Goal: Task Accomplishment & Management: Manage account settings

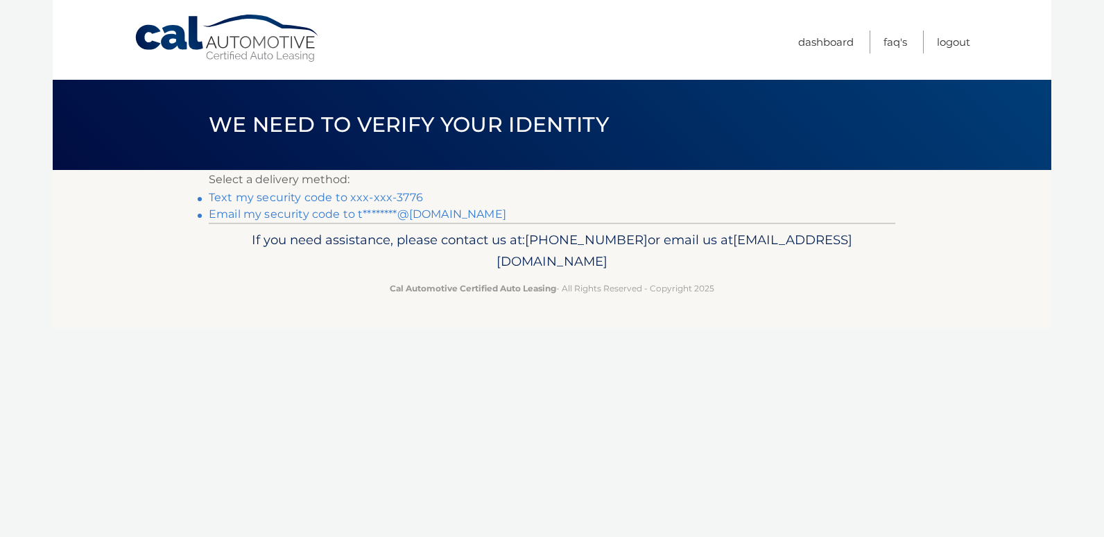
click at [298, 191] on link "Text my security code to xxx-xxx-3776" at bounding box center [316, 197] width 214 height 13
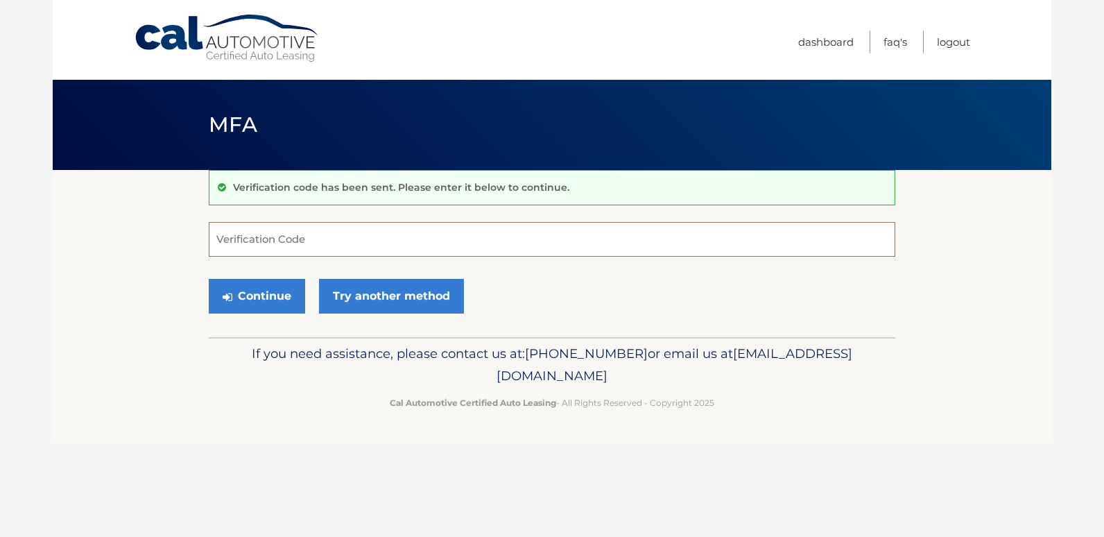
click at [351, 238] on input "Verification Code" at bounding box center [552, 239] width 686 height 35
type input "008921"
click at [243, 300] on button "Continue" at bounding box center [257, 296] width 96 height 35
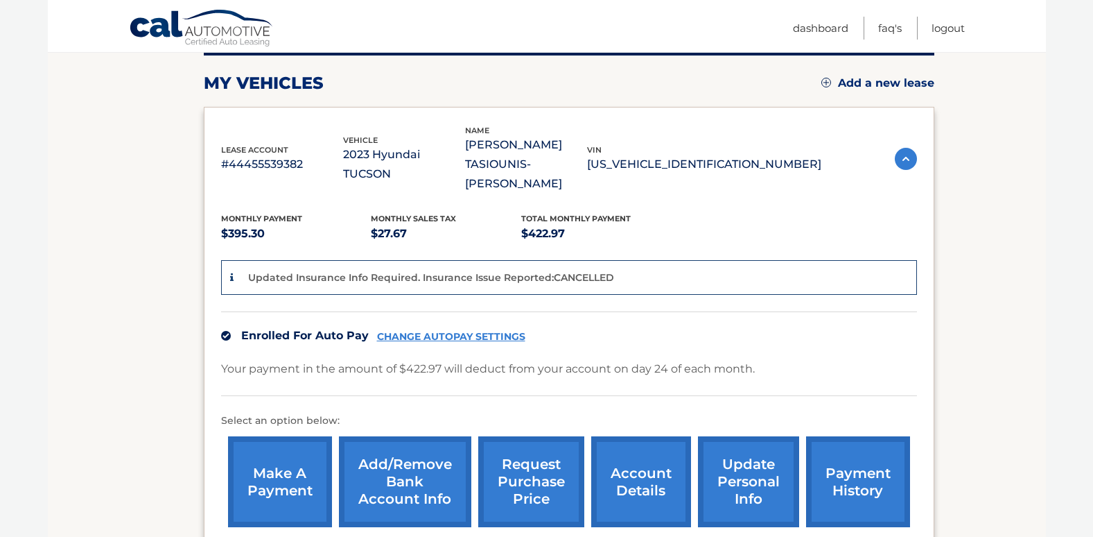
scroll to position [209, 0]
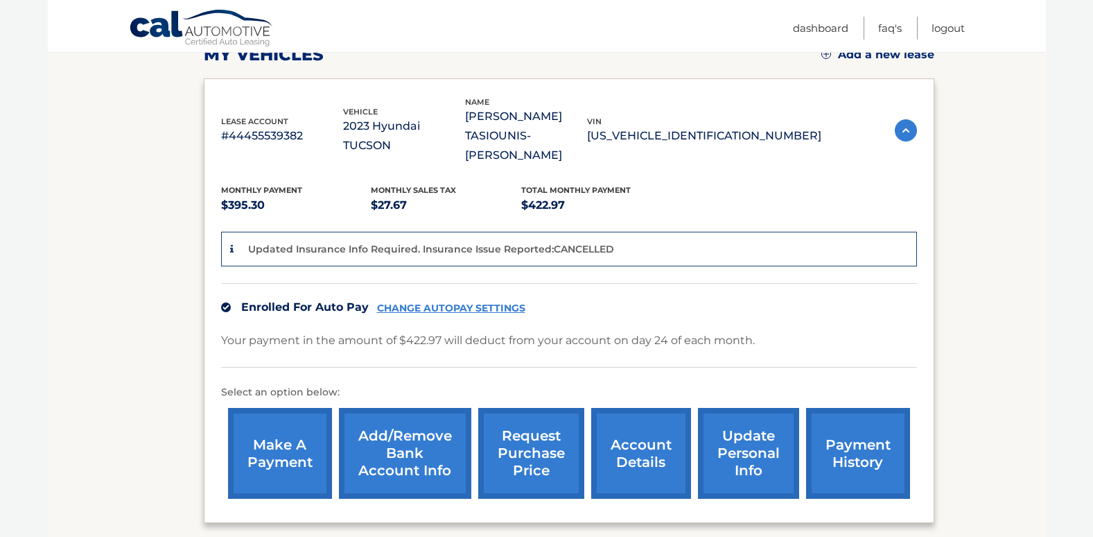
click at [630, 408] on link "account details" at bounding box center [641, 453] width 100 height 91
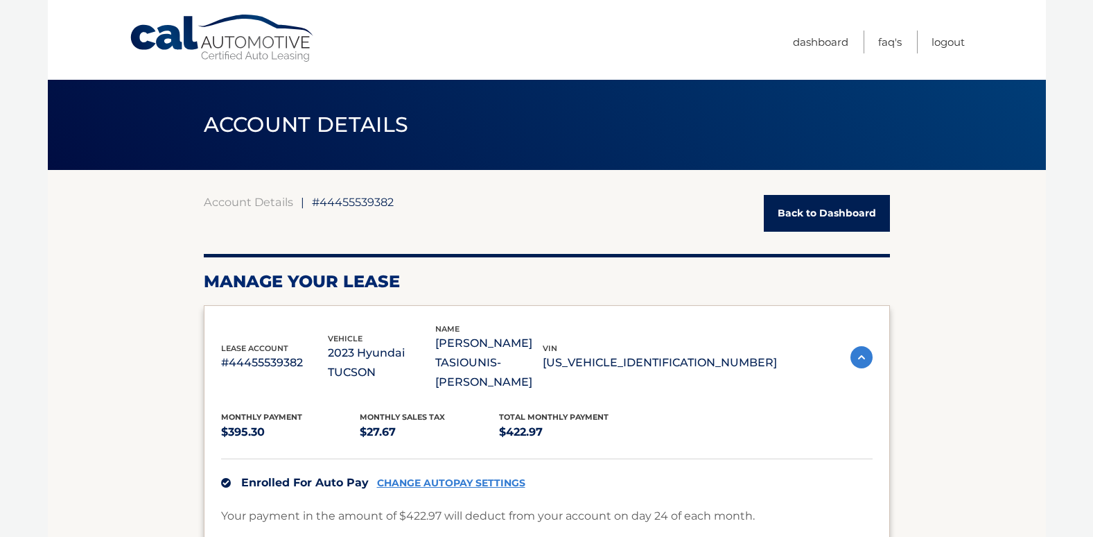
click at [804, 211] on link "Back to Dashboard" at bounding box center [827, 213] width 126 height 37
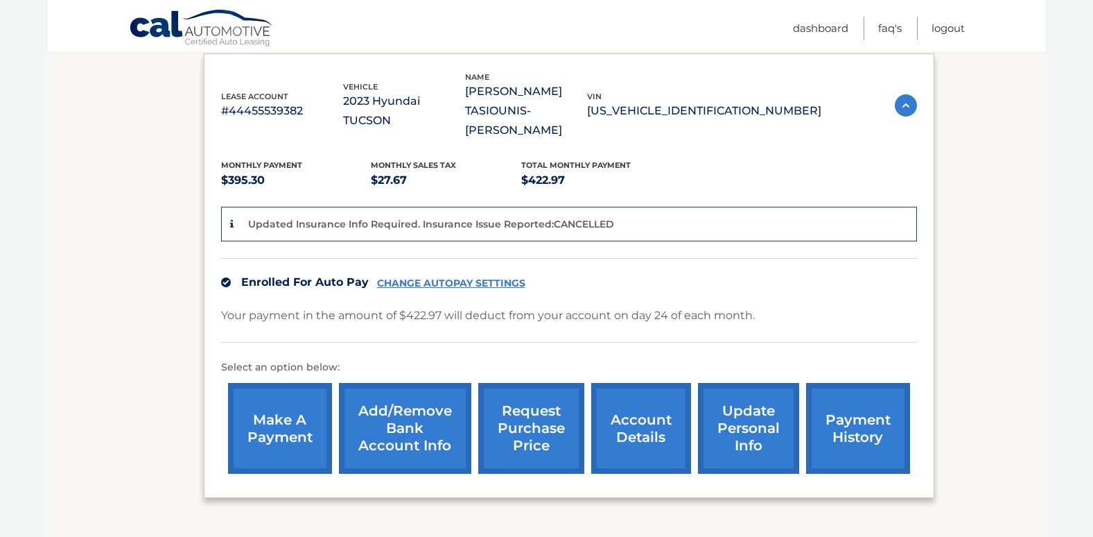
scroll to position [234, 0]
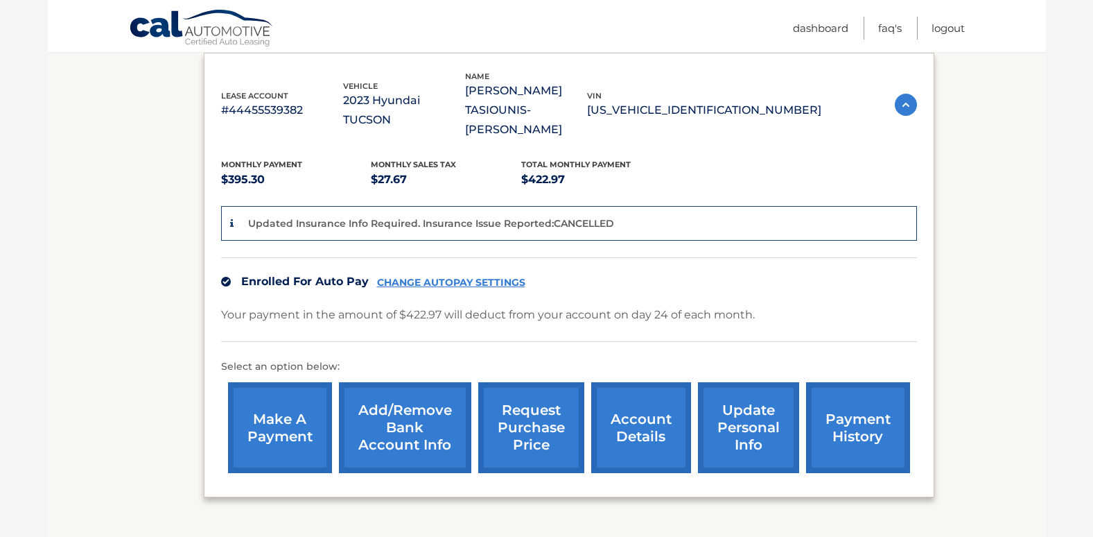
click at [638, 387] on link "account details" at bounding box center [641, 427] width 100 height 91
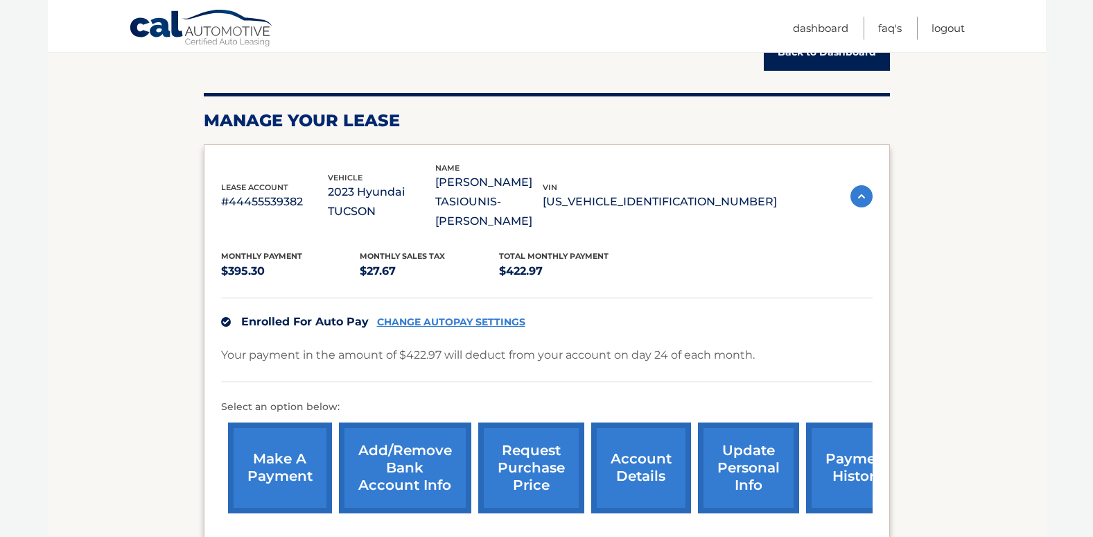
scroll to position [162, 0]
click at [845, 447] on link "payment history" at bounding box center [858, 467] width 104 height 91
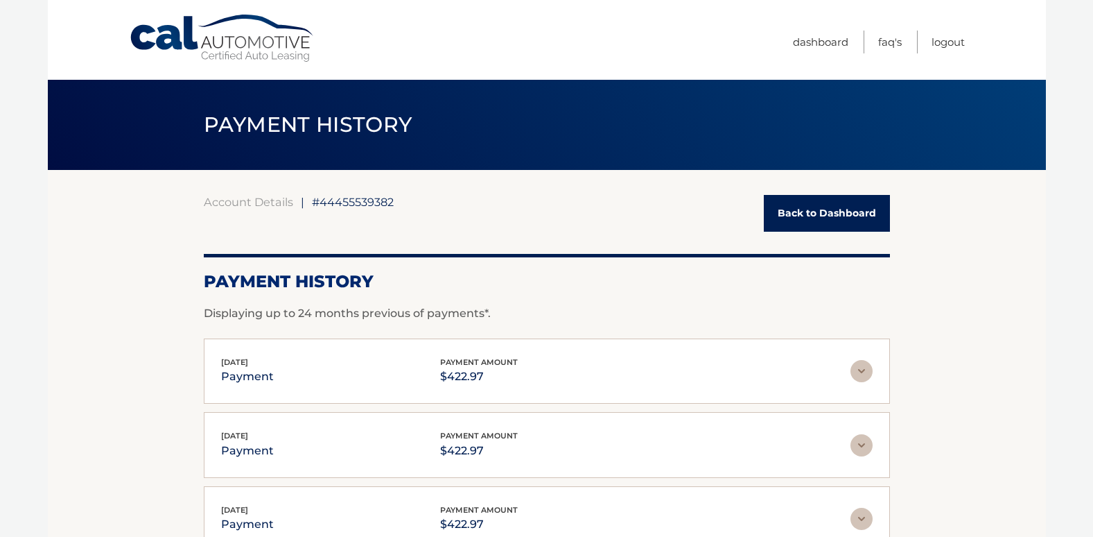
click at [832, 205] on link "Back to Dashboard" at bounding box center [827, 213] width 126 height 37
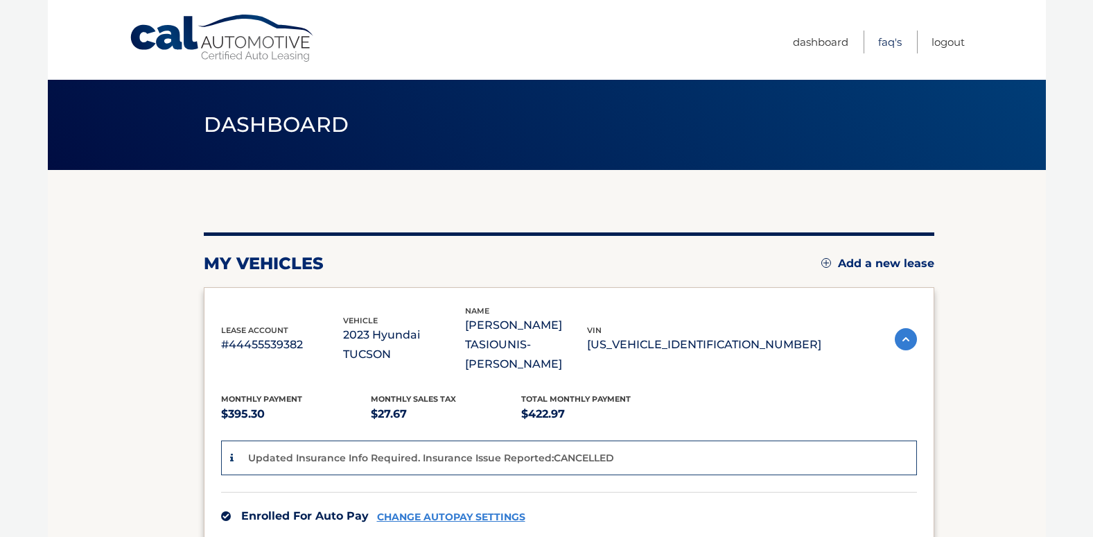
click at [889, 42] on link "FAQ's" at bounding box center [890, 42] width 24 height 23
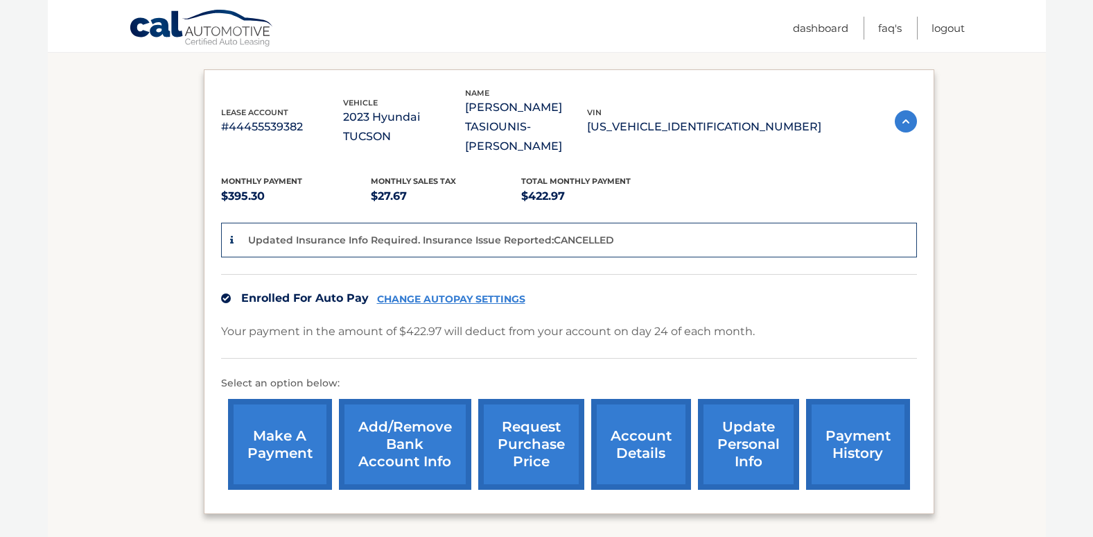
scroll to position [218, 0]
click at [745, 408] on link "update personal info" at bounding box center [748, 443] width 101 height 91
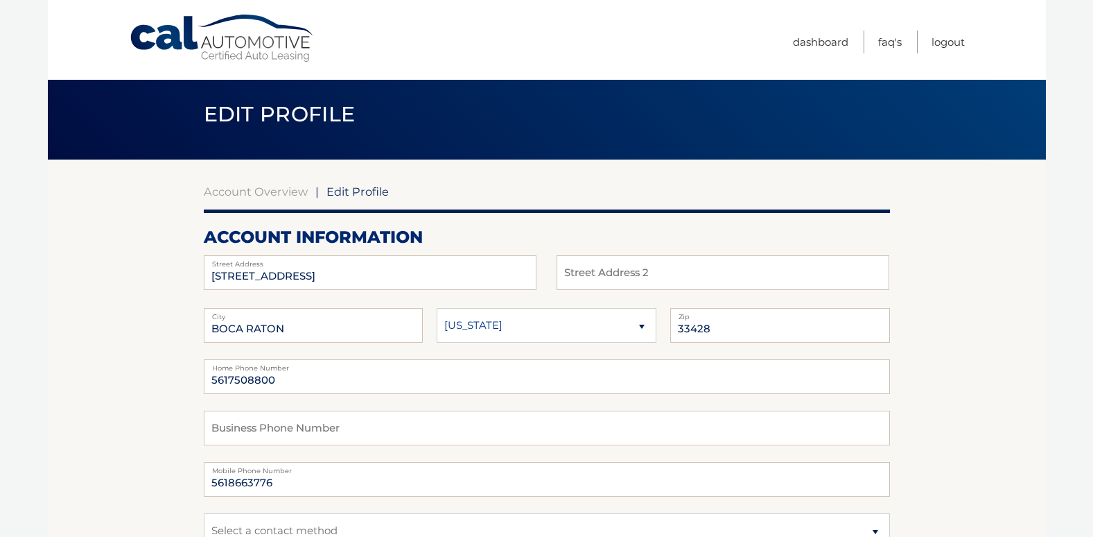
scroll to position [8, 0]
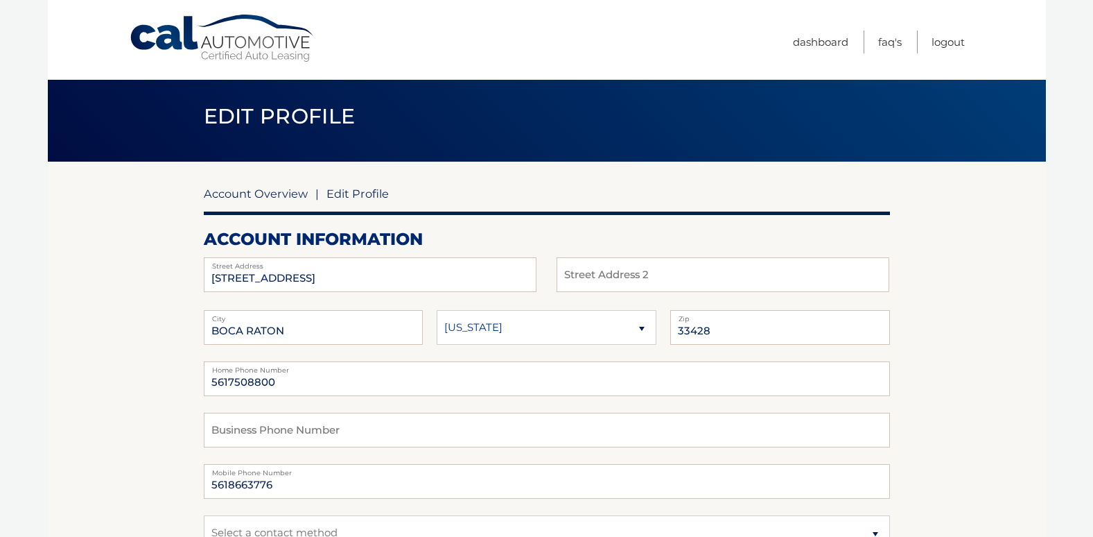
click at [269, 190] on link "Account Overview" at bounding box center [256, 193] width 104 height 14
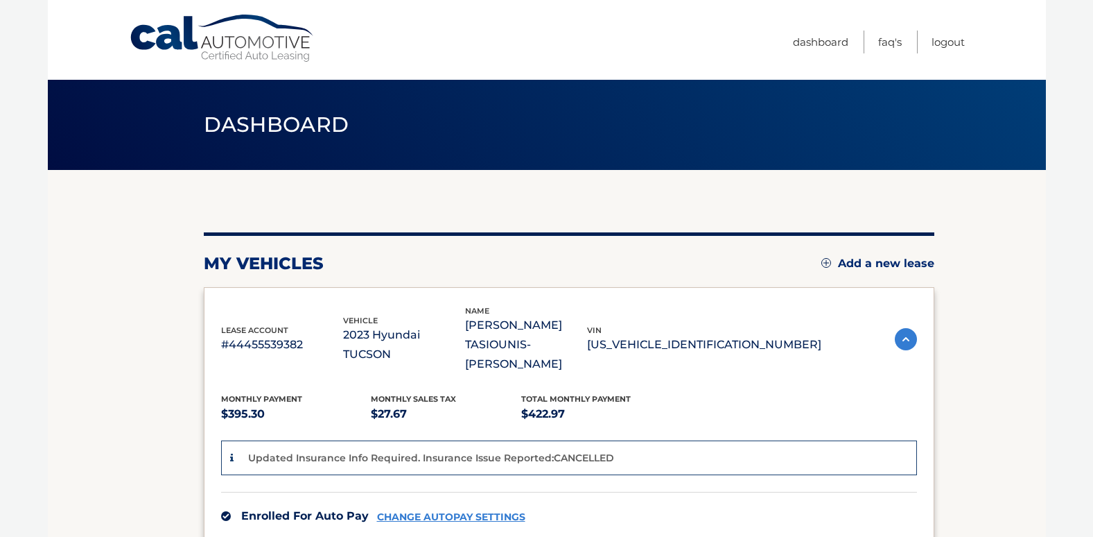
click at [269, 190] on div "my vehicles Add a new lease lease account #44455539382 vehicle 2023 Hyundai TUC…" at bounding box center [569, 471] width 731 height 603
click at [892, 37] on link "FAQ's" at bounding box center [890, 42] width 24 height 23
click at [946, 42] on link "Logout" at bounding box center [948, 42] width 33 height 23
